Goal: Use online tool/utility: Use online tool/utility

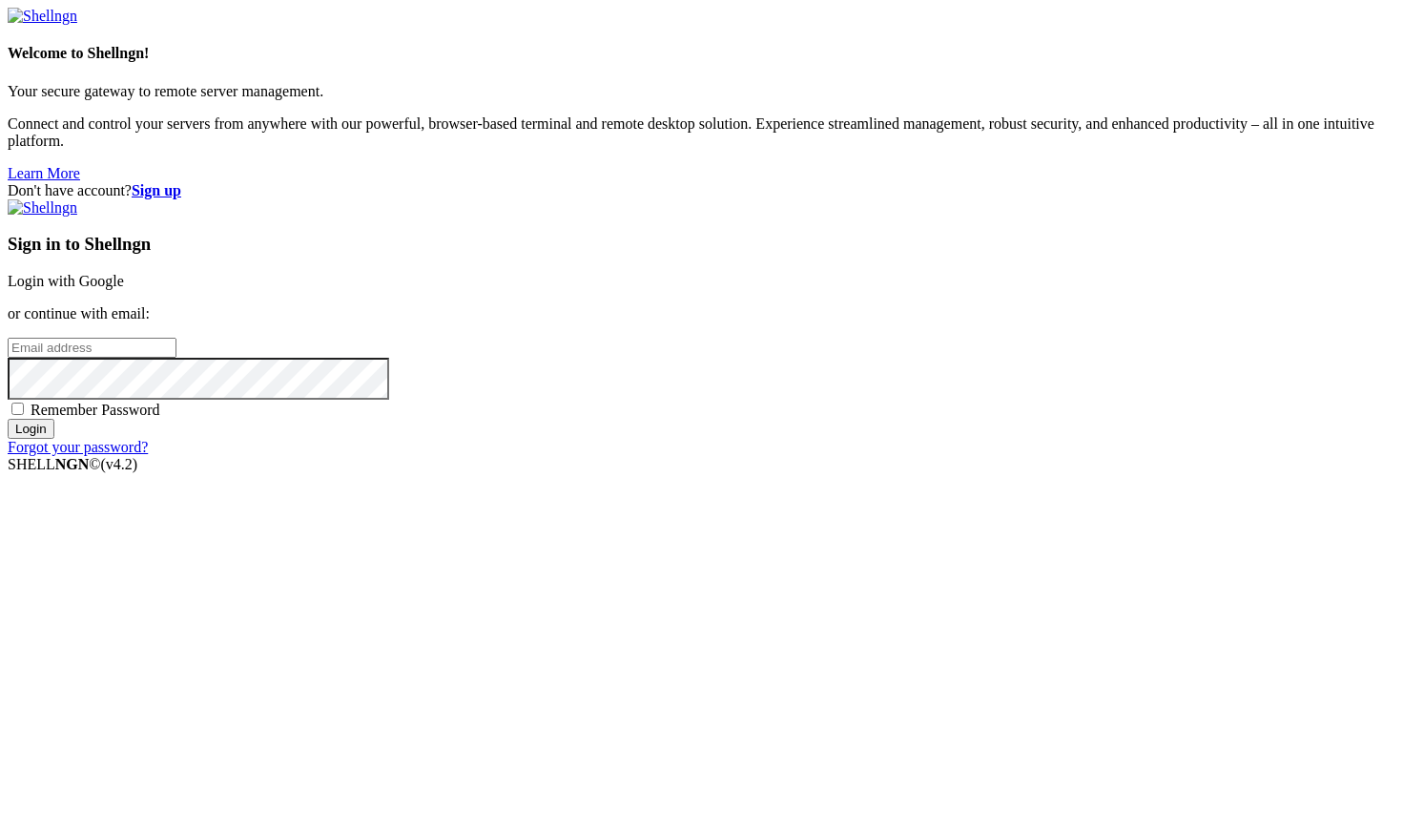
type input "[EMAIL_ADDRESS][DOMAIN_NAME]"
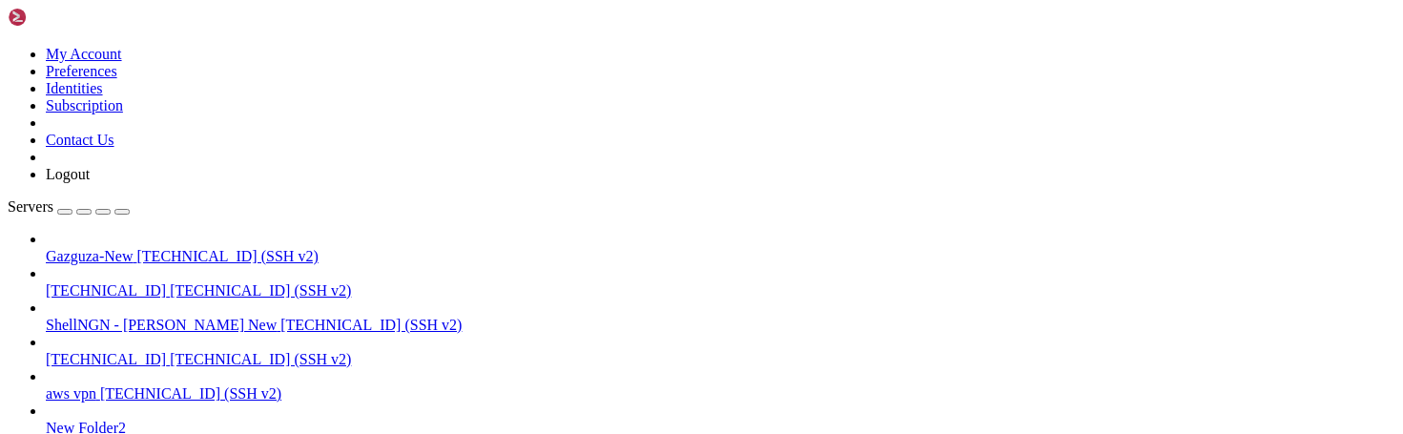
click at [280, 317] on span "[TECHNICAL_ID] (SSH v2)" at bounding box center [370, 325] width 181 height 16
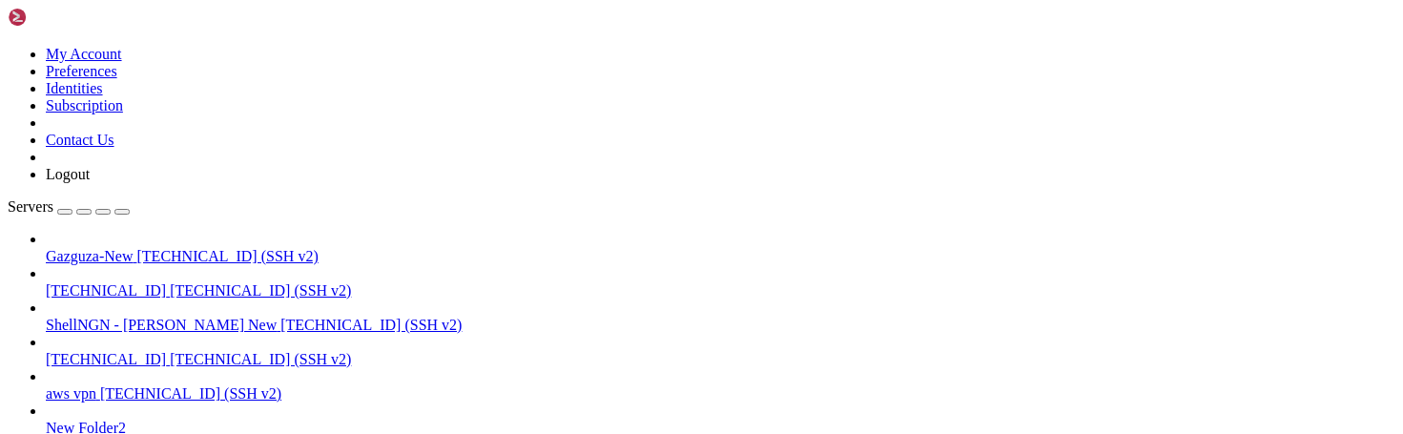
scroll to position [140, 0]
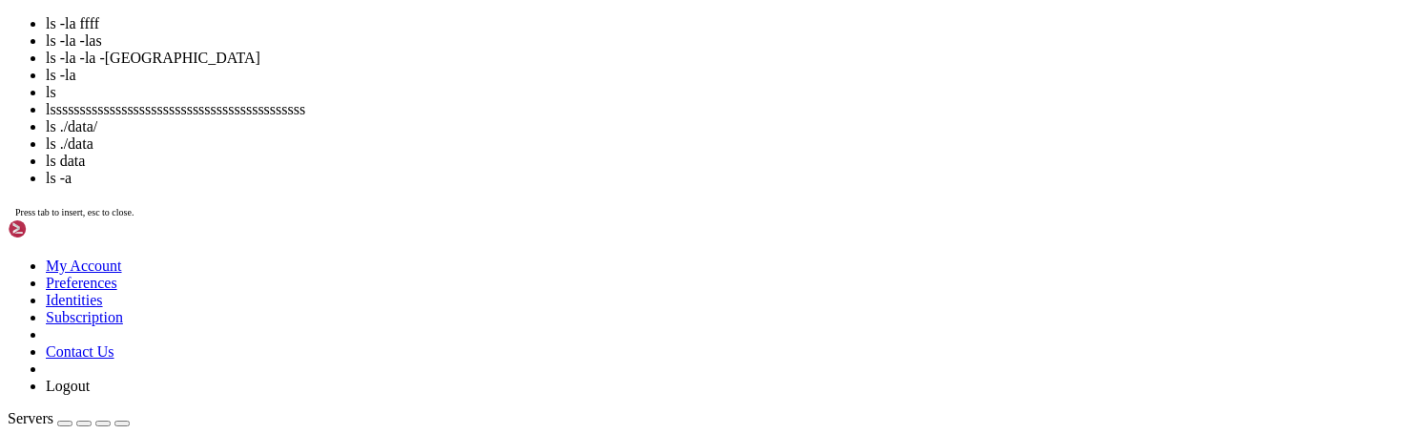
scroll to position [238, 0]
